Goal: Task Accomplishment & Management: Complete application form

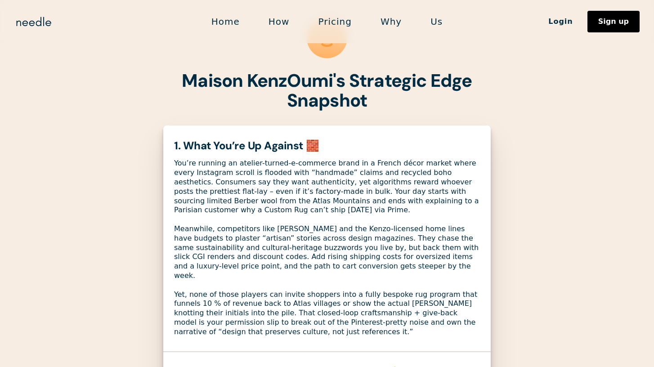
scroll to position [53, 0]
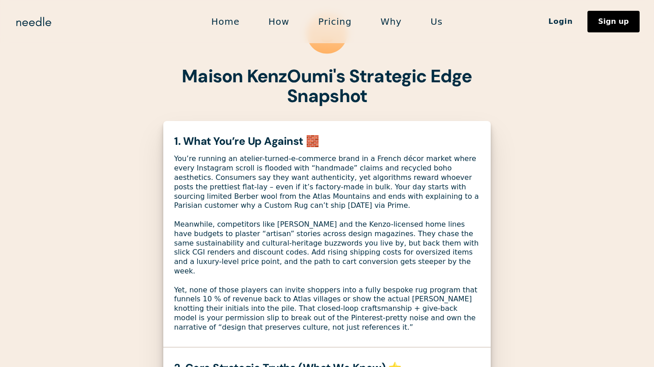
click at [307, 225] on div "You’re running an atelier-turned-e-commerce brand in a French décor market wher…" at bounding box center [327, 243] width 306 height 178
copy div "Toukkani"
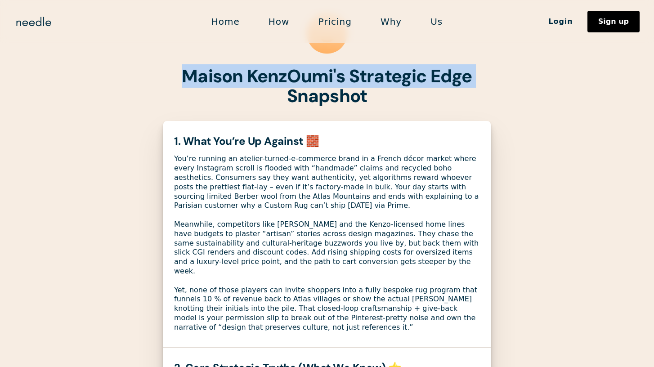
drag, startPoint x: 183, startPoint y: 73, endPoint x: 202, endPoint y: 102, distance: 34.1
click at [202, 102] on h1 "Maison KenzOumi's Strategic Edge Snapshot" at bounding box center [327, 86] width 328 height 40
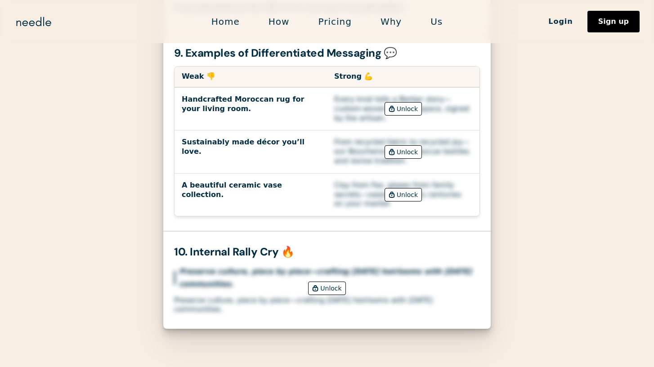
scroll to position [2111, 0]
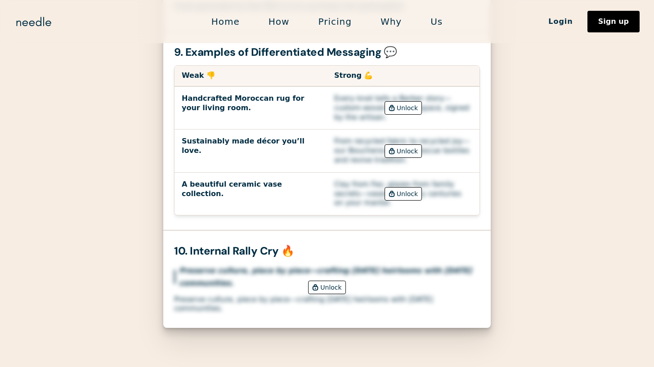
click at [323, 281] on div "Unlock" at bounding box center [330, 287] width 21 height 13
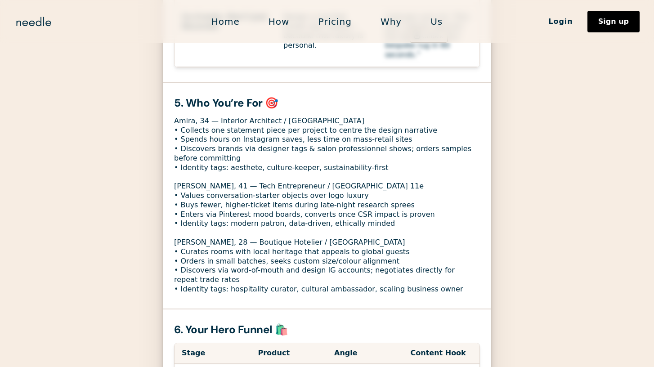
scroll to position [1065, 0]
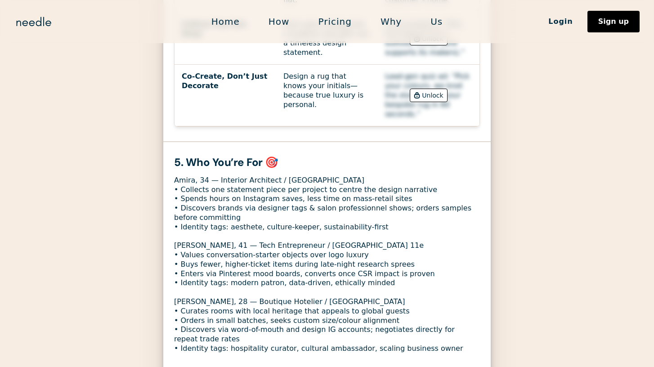
click at [432, 298] on div "Amira, 34 — Interior Architect / Lyon • Collects one statement piece per projec…" at bounding box center [327, 265] width 306 height 178
click at [425, 289] on div "Amira, 34 — Interior Architect / Lyon • Collects one statement piece per projec…" at bounding box center [327, 265] width 306 height 178
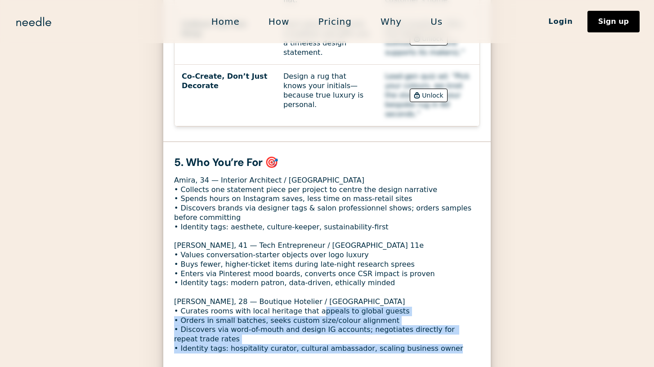
drag, startPoint x: 433, startPoint y: 296, endPoint x: 308, endPoint y: 258, distance: 130.4
click at [308, 258] on div "Amira, 34 — Interior Architect / Lyon • Collects one statement piece per projec…" at bounding box center [327, 265] width 306 height 178
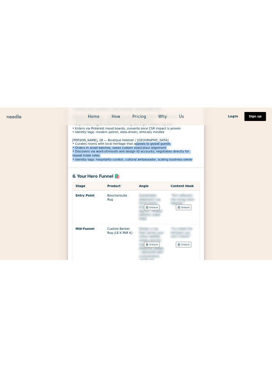
scroll to position [1293, 0]
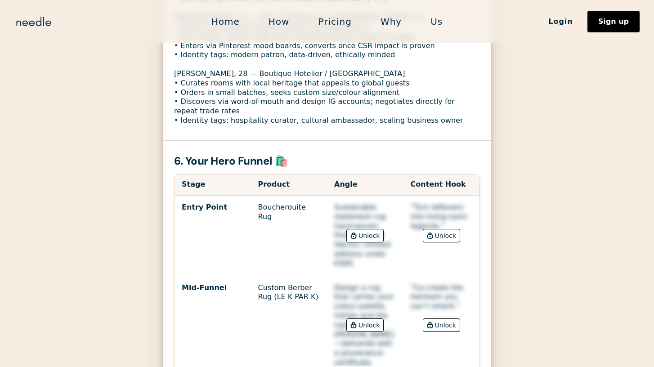
drag, startPoint x: 288, startPoint y: 193, endPoint x: 121, endPoint y: 176, distance: 168.3
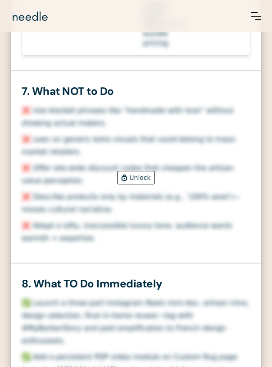
scroll to position [2080, 0]
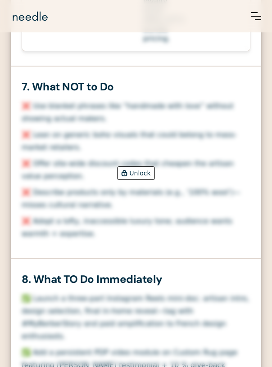
drag, startPoint x: 128, startPoint y: 123, endPoint x: 90, endPoint y: 121, distance: 38.8
click at [90, 274] on div "8. What TO Do Immediately" at bounding box center [136, 280] width 229 height 12
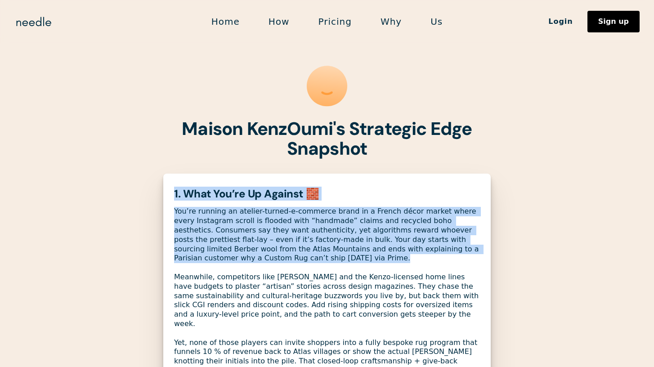
drag, startPoint x: 172, startPoint y: 192, endPoint x: 232, endPoint y: 258, distance: 89.2
click at [232, 258] on div "1. What You’re Up Against 🧱 You’re running an atelier-turned-e-commerce brand i…" at bounding box center [327, 286] width 328 height 197
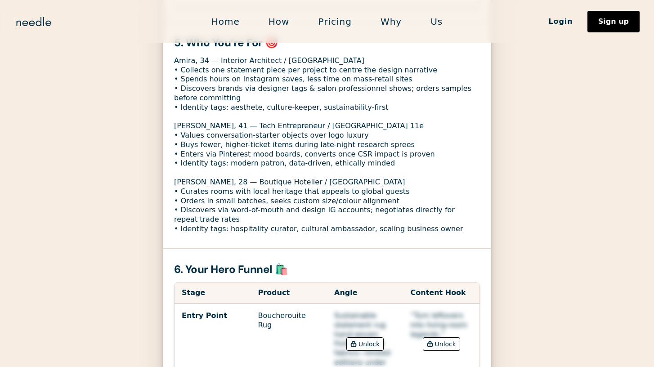
scroll to position [1176, 0]
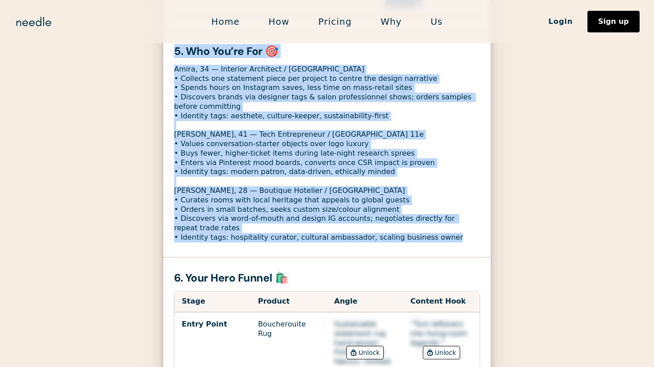
click at [436, 185] on div "Amira, 34 — Interior Architect / [GEOGRAPHIC_DATA] • Collects one statement pie…" at bounding box center [327, 154] width 306 height 178
copy div "1. What You’re Up Against 🧱 You’re running an atelier-turned-e-commerce brand i…"
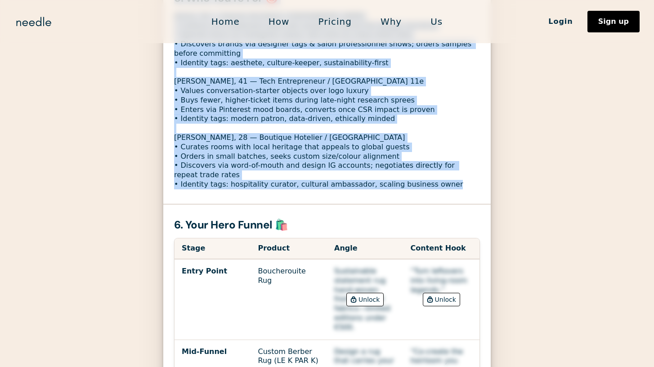
scroll to position [1272, 0]
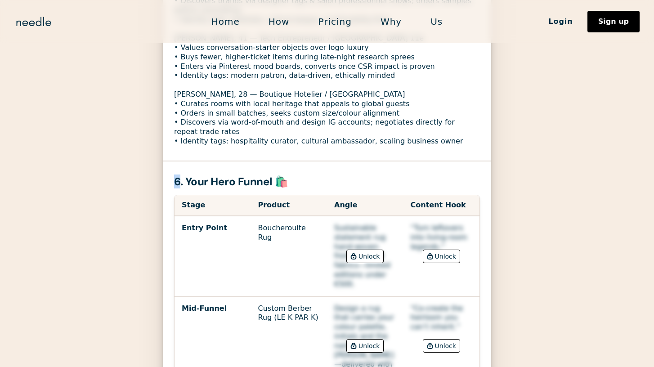
drag, startPoint x: 175, startPoint y: 126, endPoint x: 197, endPoint y: 128, distance: 22.2
click at [186, 176] on div "6. Your Hero Funnel 🛍️" at bounding box center [327, 182] width 306 height 12
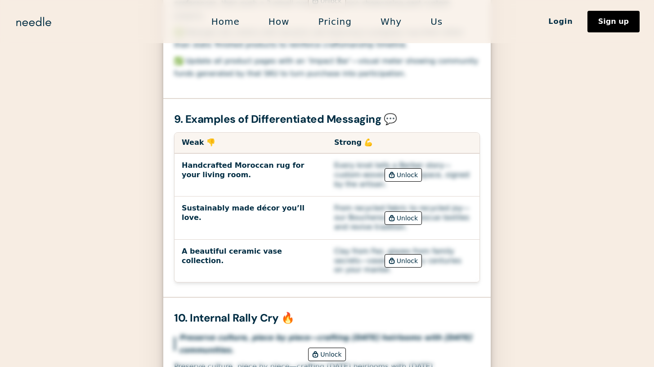
scroll to position [2047, 0]
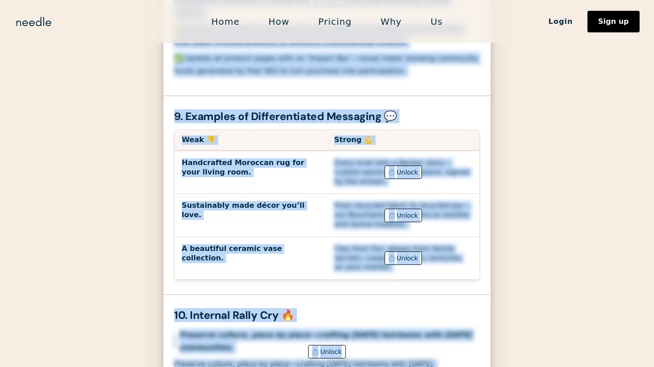
click at [470, 323] on div "Unlock" at bounding box center [327, 352] width 328 height 59
copy div "6. Your Hero Funnel 🛍️ Stage Product Angle Content Hook Entry Point Boucherouit…"
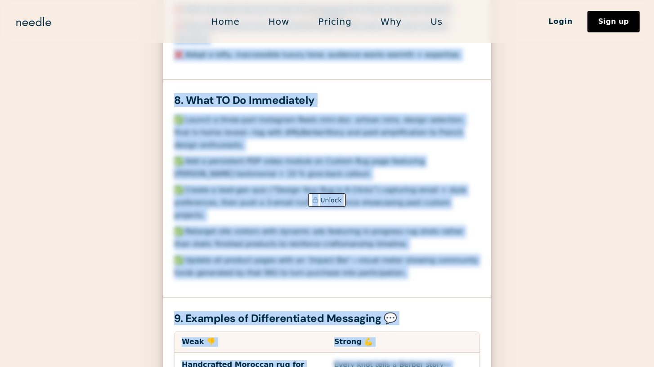
scroll to position [1870, 0]
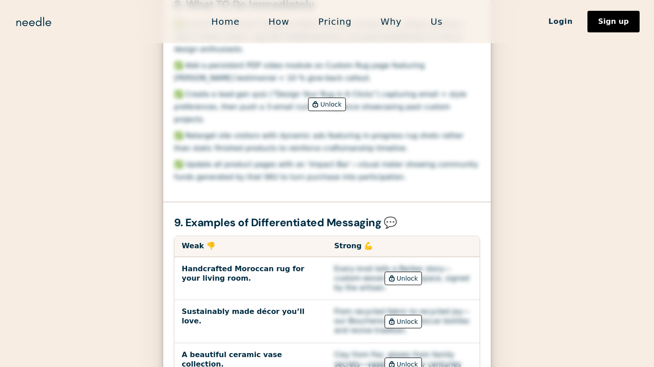
scroll to position [1931, 0]
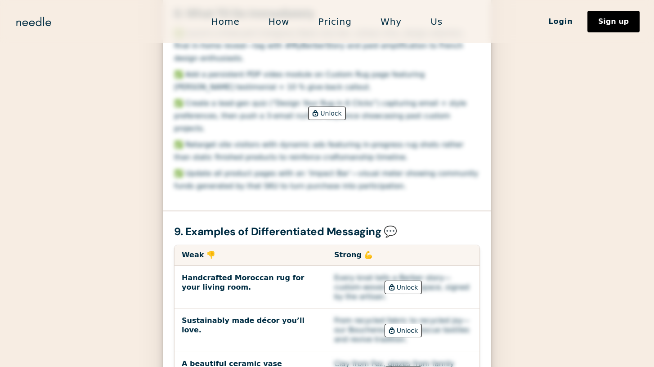
click at [336, 22] on link "Pricing" at bounding box center [335, 21] width 62 height 19
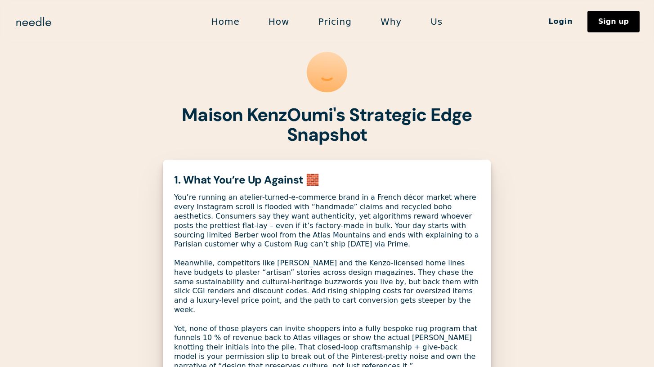
scroll to position [0, 0]
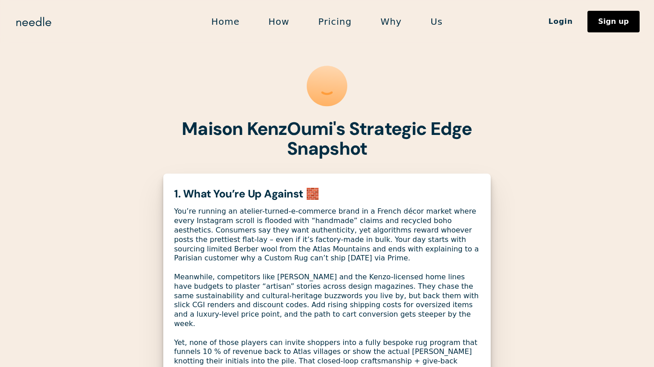
click at [227, 20] on link "Home" at bounding box center [225, 21] width 57 height 19
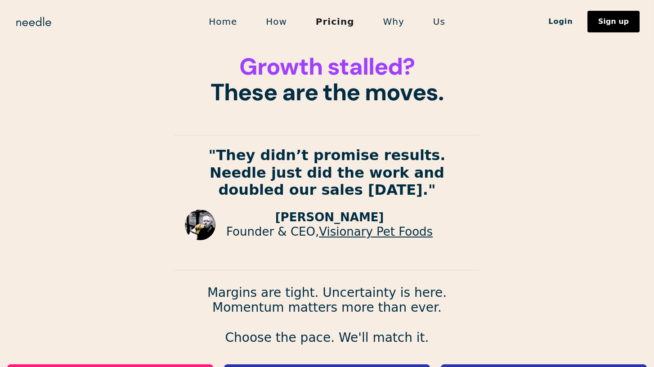
click at [230, 19] on link "Home" at bounding box center [222, 21] width 57 height 19
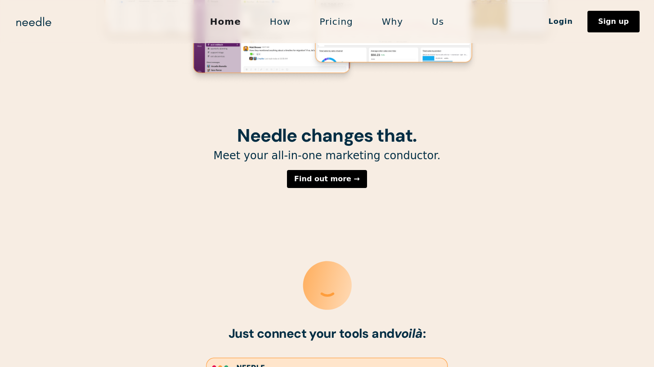
scroll to position [182, 0]
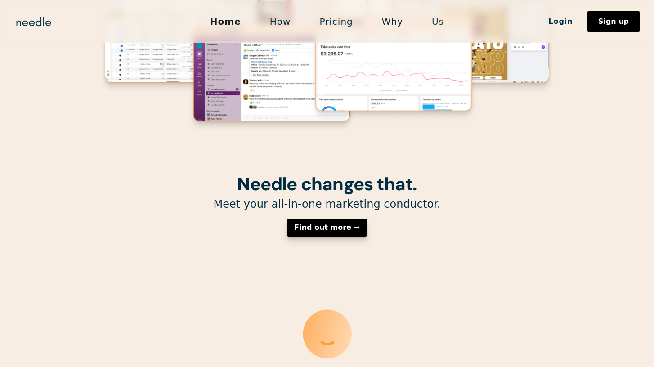
click at [311, 230] on div "Find out more →" at bounding box center [327, 227] width 66 height 7
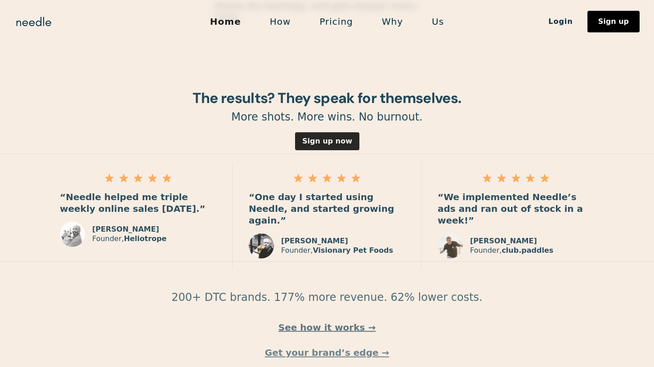
scroll to position [1283, 0]
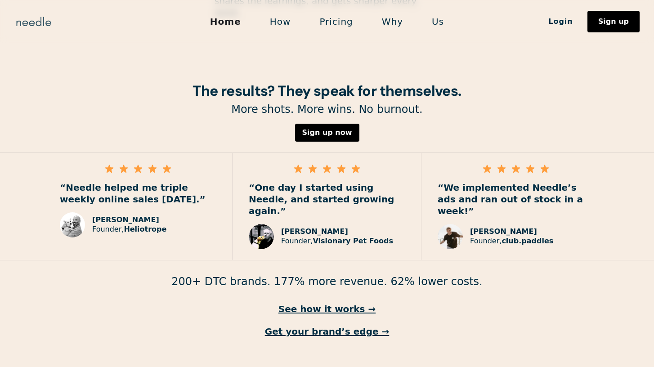
click at [28, 27] on img "home" at bounding box center [33, 21] width 39 height 14
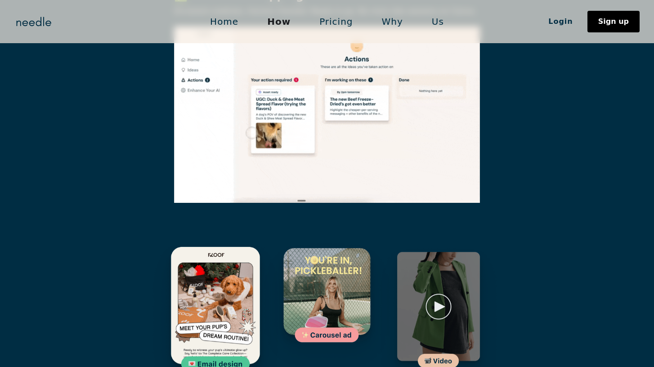
scroll to position [1209, 0]
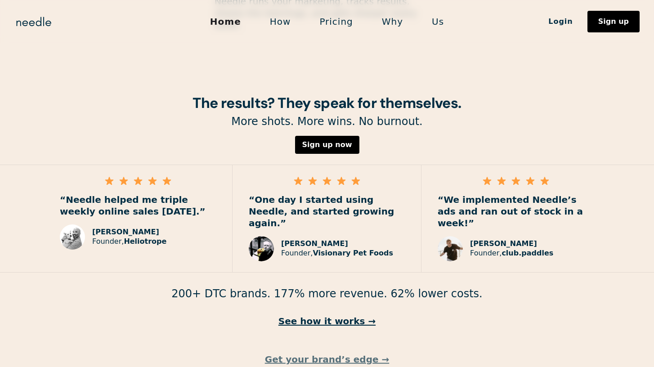
scroll to position [1283, 0]
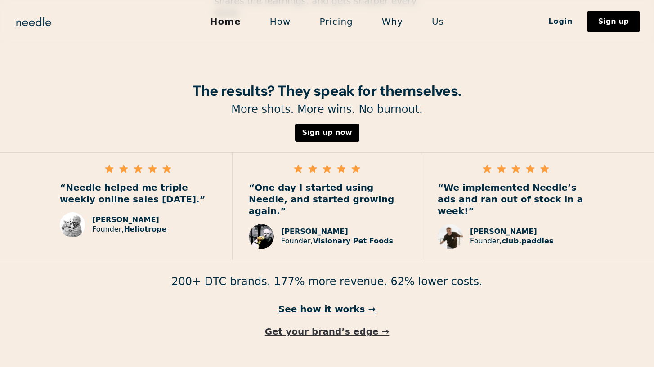
click at [322, 326] on link "Get your brand’s edge →" at bounding box center [327, 332] width 654 height 12
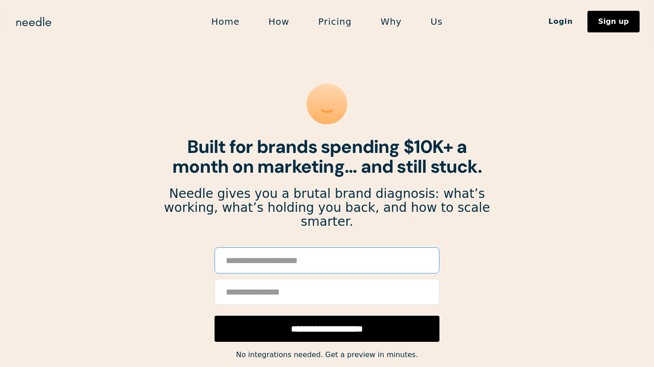
click at [270, 248] on input "Email Form" at bounding box center [327, 261] width 225 height 26
type input "**********"
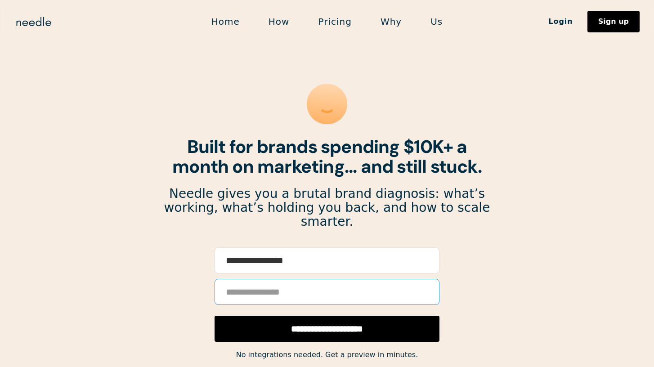
click at [239, 281] on input "Email Form" at bounding box center [327, 292] width 225 height 26
type input "**********"
click at [305, 320] on input "**********" at bounding box center [327, 329] width 225 height 26
type input "**********"
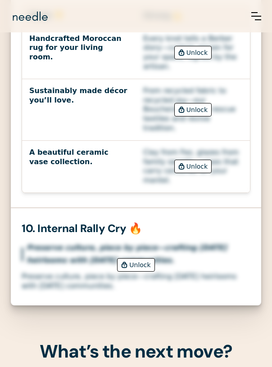
scroll to position [2577, 0]
